Goal: Find specific page/section: Find specific page/section

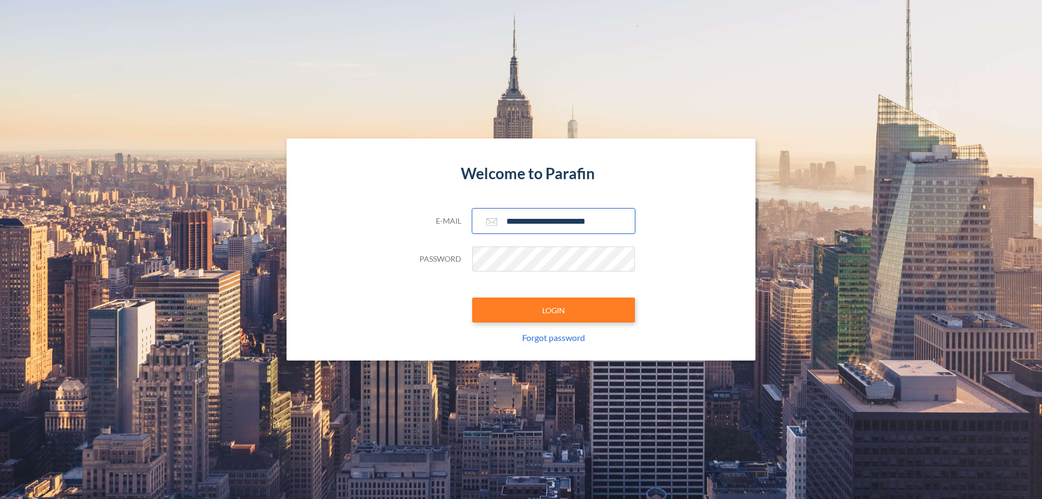
type input "**********"
click at [554, 310] on button "LOGIN" at bounding box center [553, 310] width 163 height 25
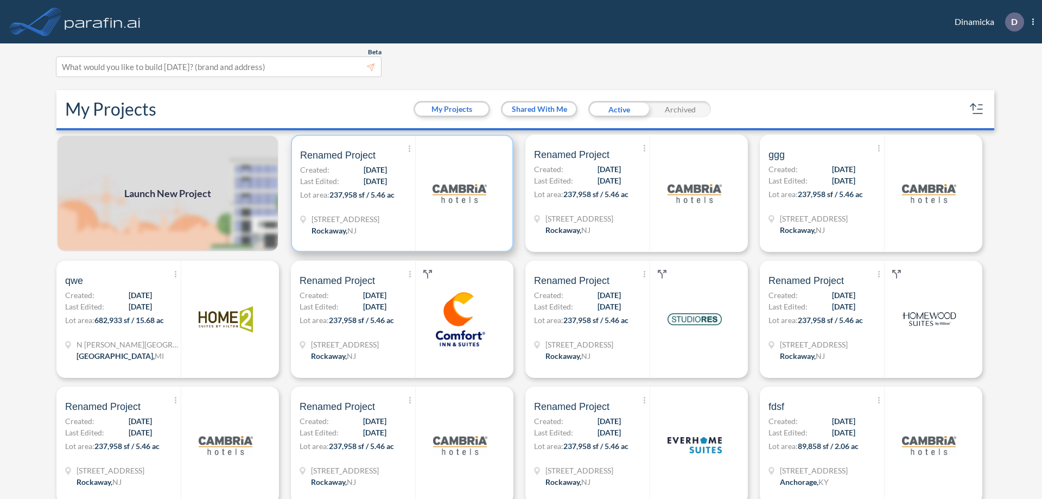
scroll to position [3, 0]
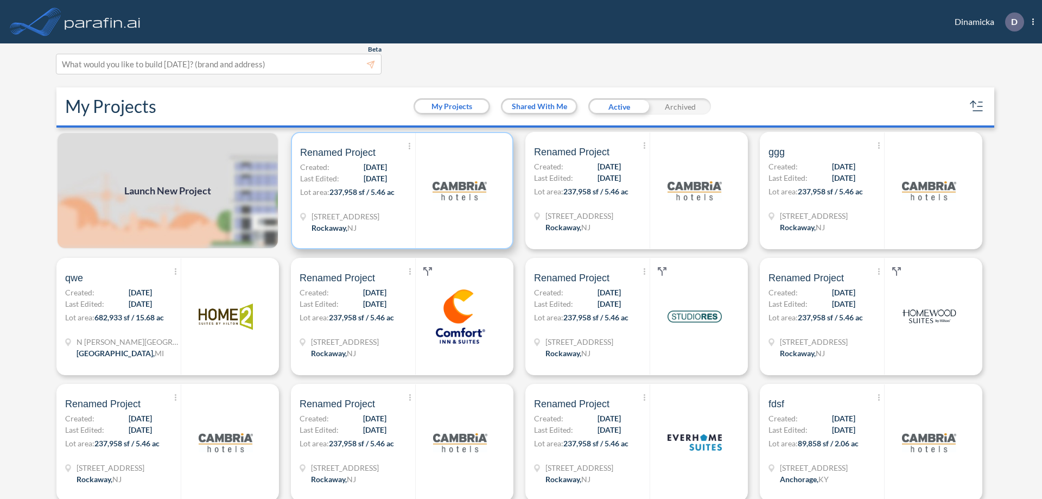
click at [400, 191] on p "Lot area: 237,958 sf / 5.46 ac" at bounding box center [357, 194] width 115 height 16
